Goal: Find specific page/section: Find specific page/section

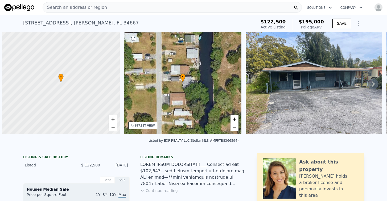
scroll to position [0, 2]
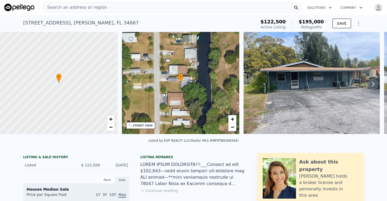
click at [49, 8] on span "Search an address or region" at bounding box center [75, 7] width 64 height 6
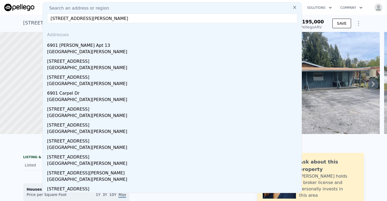
type input "[STREET_ADDRESS][PERSON_NAME]"
click at [74, 52] on div "[GEOGRAPHIC_DATA][PERSON_NAME]" at bounding box center [173, 52] width 253 height 7
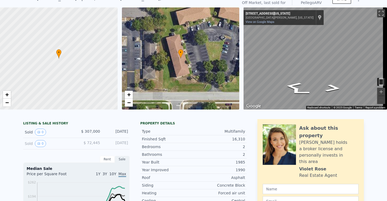
scroll to position [2, 0]
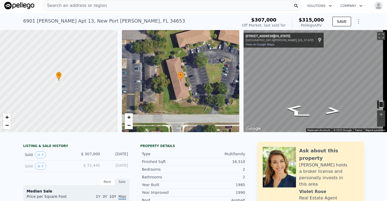
click at [53, 5] on span "Search an address or region" at bounding box center [75, 5] width 64 height 6
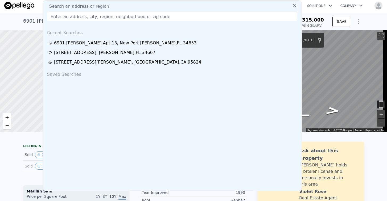
drag, startPoint x: 53, startPoint y: 5, endPoint x: 164, endPoint y: 6, distance: 111.1
click at [170, 3] on div "Search an address or region Recent Searches [STREET_ADDRESS][PERSON_NAME][PERSO…" at bounding box center [173, 95] width 260 height 191
paste input "[STREET_ADDRESS][PERSON_NAME]"
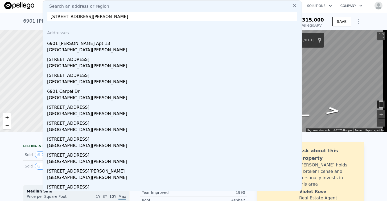
click at [85, 17] on input "[STREET_ADDRESS][PERSON_NAME]" at bounding box center [172, 17] width 250 height 10
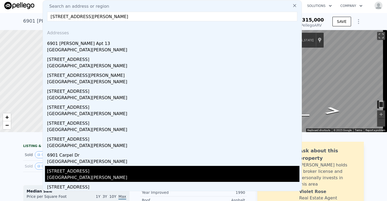
type input "[STREET_ADDRESS][PERSON_NAME]"
click at [71, 171] on div "[STREET_ADDRESS]" at bounding box center [173, 170] width 253 height 9
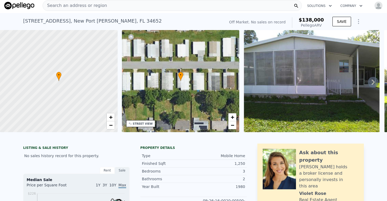
click at [199, 80] on div "• + −" at bounding box center [181, 81] width 118 height 102
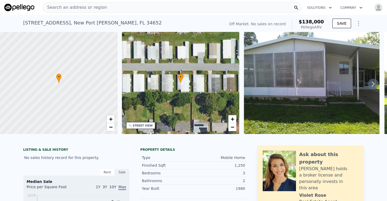
click at [53, 7] on span "Search an address or region" at bounding box center [75, 7] width 64 height 6
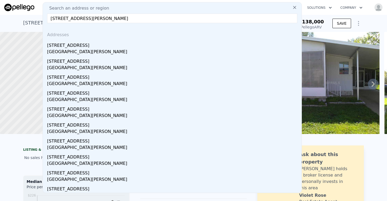
type input "[STREET_ADDRESS][PERSON_NAME]"
click at [75, 51] on div "[GEOGRAPHIC_DATA][PERSON_NAME]" at bounding box center [173, 52] width 253 height 7
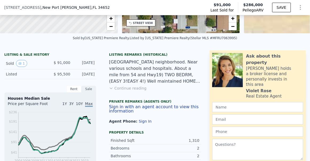
scroll to position [120, 0]
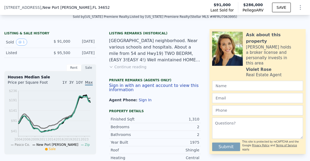
click at [110, 68] on icon at bounding box center [111, 66] width 2 height 1
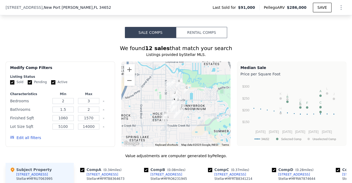
scroll to position [400, 0]
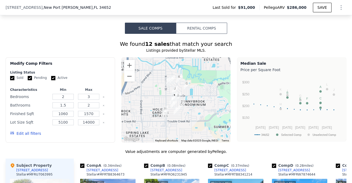
click at [26, 131] on button "Edit all filters" at bounding box center [25, 133] width 31 height 5
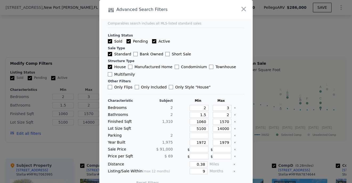
click at [208, 82] on div "Other Filters" at bounding box center [176, 81] width 136 height 4
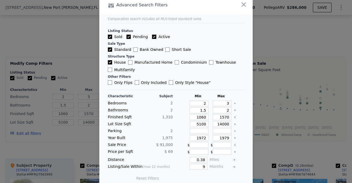
scroll to position [9, 0]
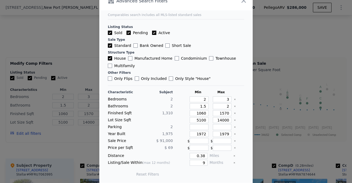
click at [53, 28] on div at bounding box center [176, 91] width 352 height 183
